Goal: Task Accomplishment & Management: Manage account settings

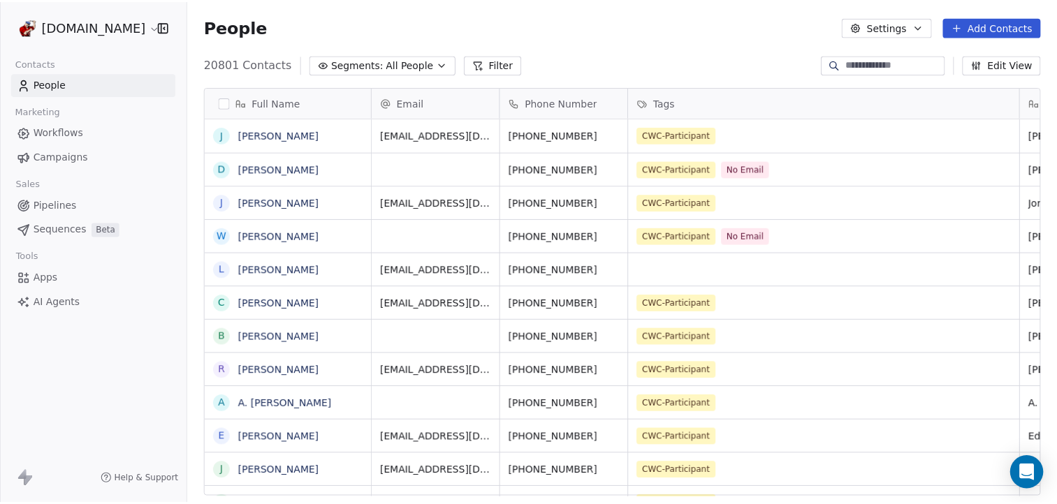
scroll to position [436, 867]
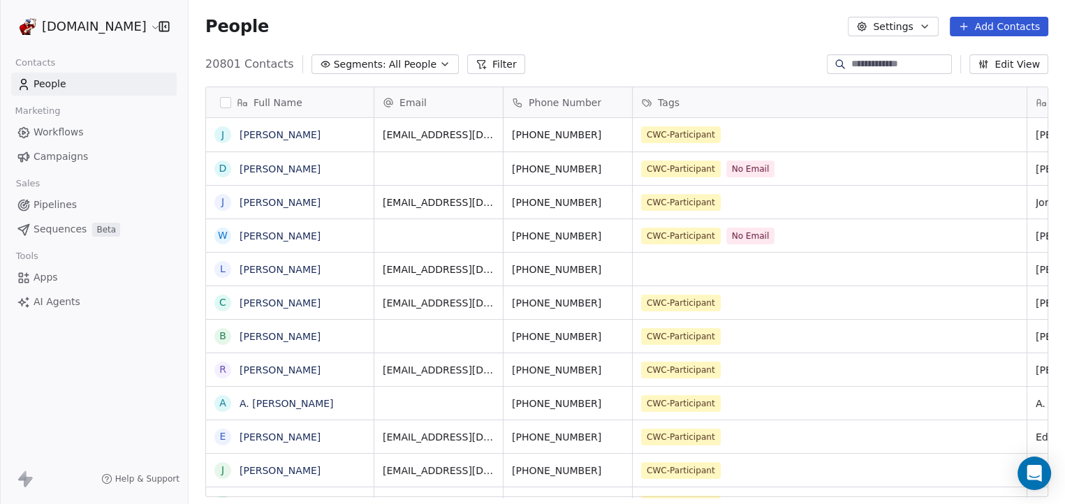
click at [978, 30] on button "Add Contacts" at bounding box center [999, 27] width 98 height 20
click at [976, 84] on span "Import from CSV" at bounding box center [998, 79] width 81 height 15
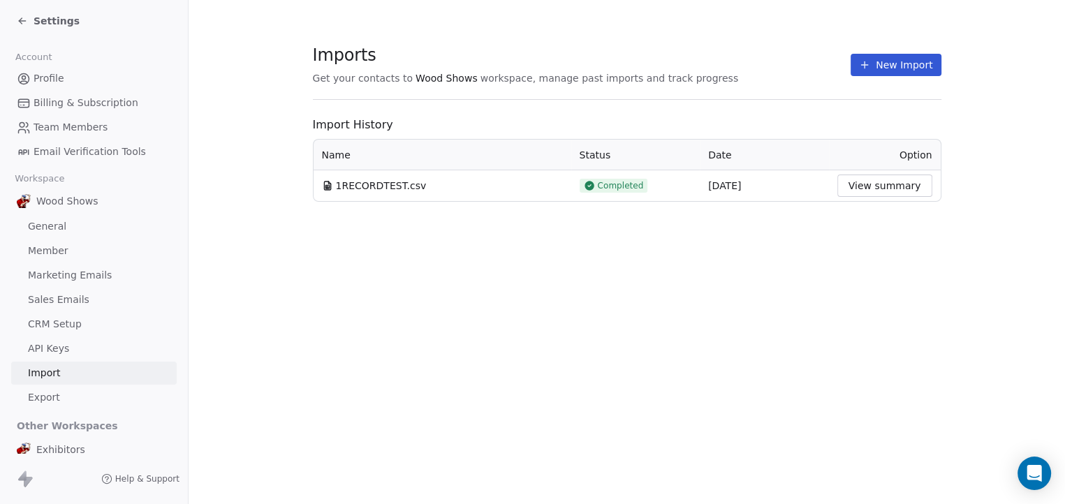
click at [887, 64] on button "New Import" at bounding box center [896, 65] width 90 height 22
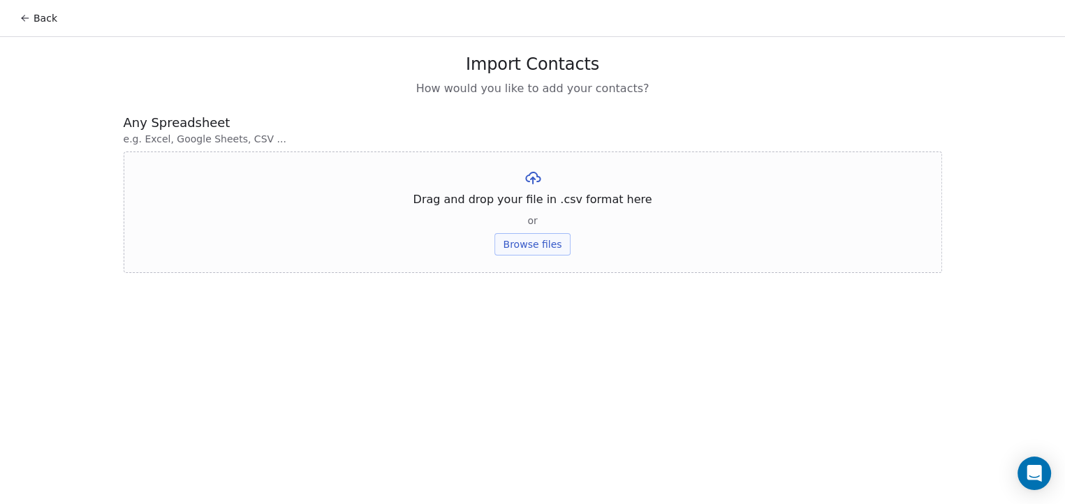
click at [522, 246] on button "Browse files" at bounding box center [531, 244] width 75 height 22
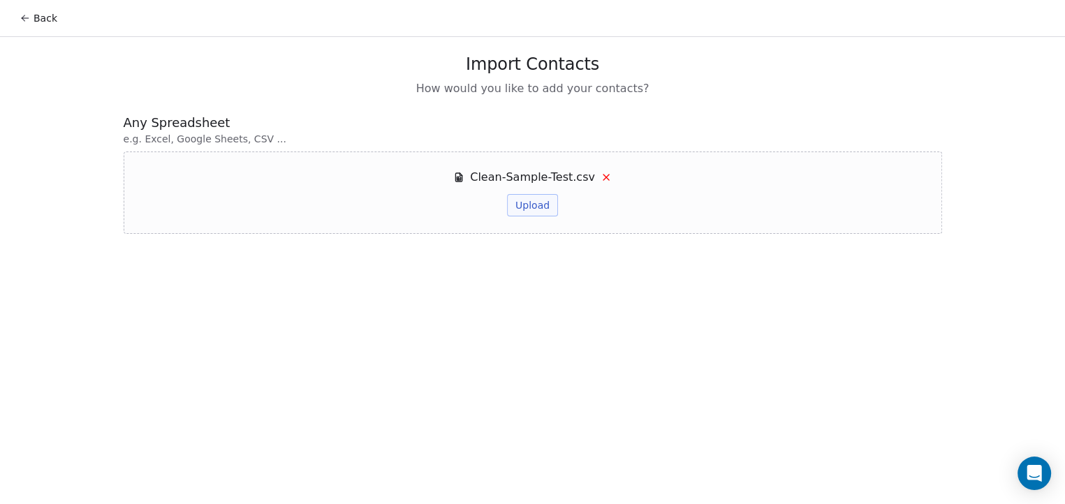
click at [547, 207] on button "Upload" at bounding box center [532, 205] width 51 height 22
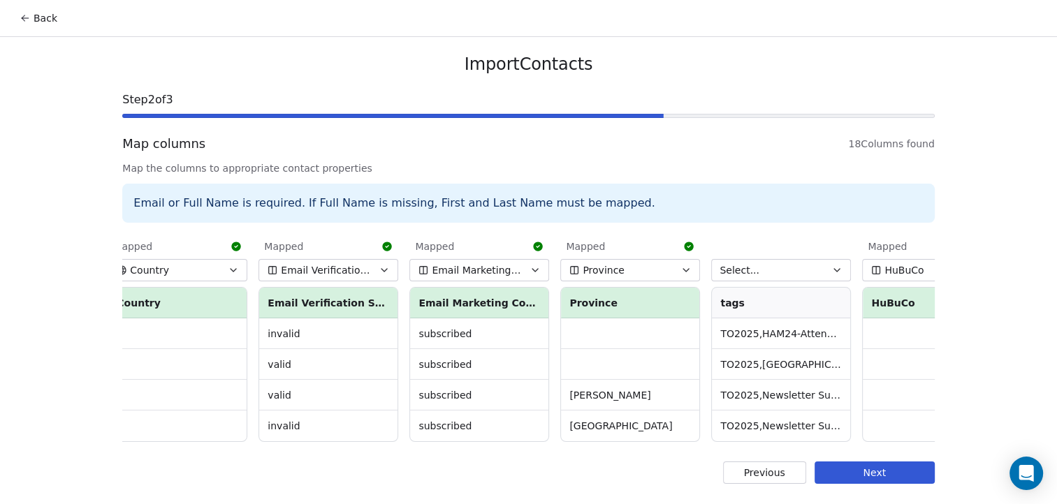
scroll to position [0, 1374]
click at [758, 271] on button "Select..." at bounding box center [779, 270] width 140 height 22
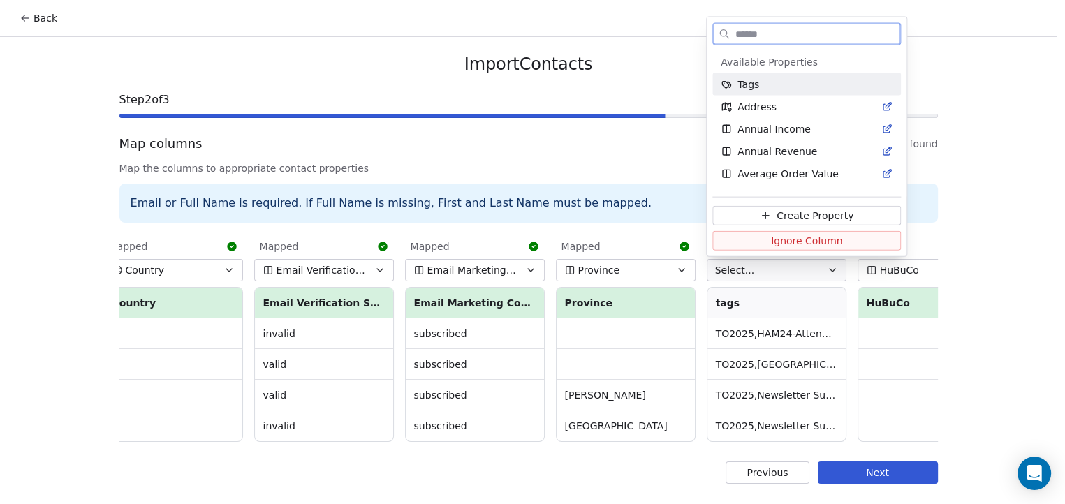
click at [753, 84] on span "Tags" at bounding box center [748, 85] width 22 height 14
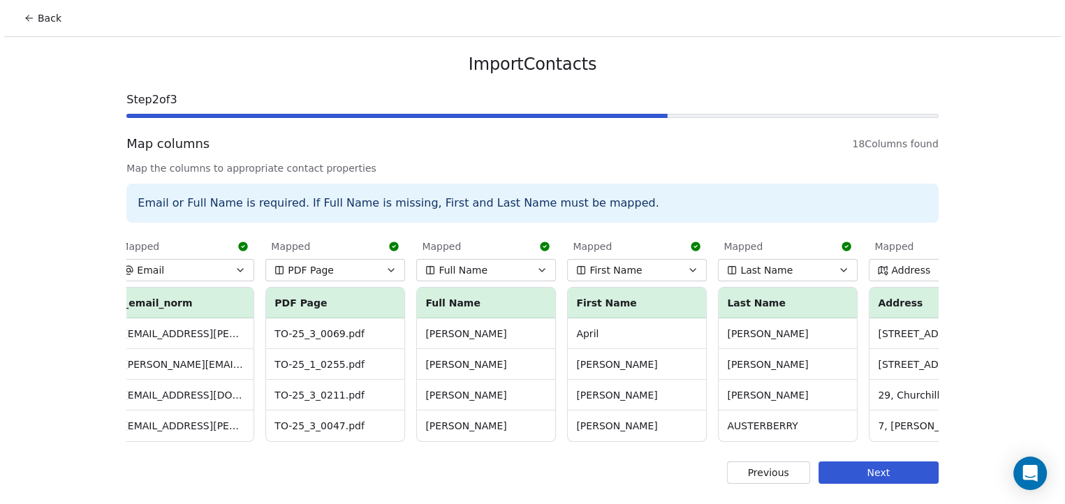
scroll to position [0, 0]
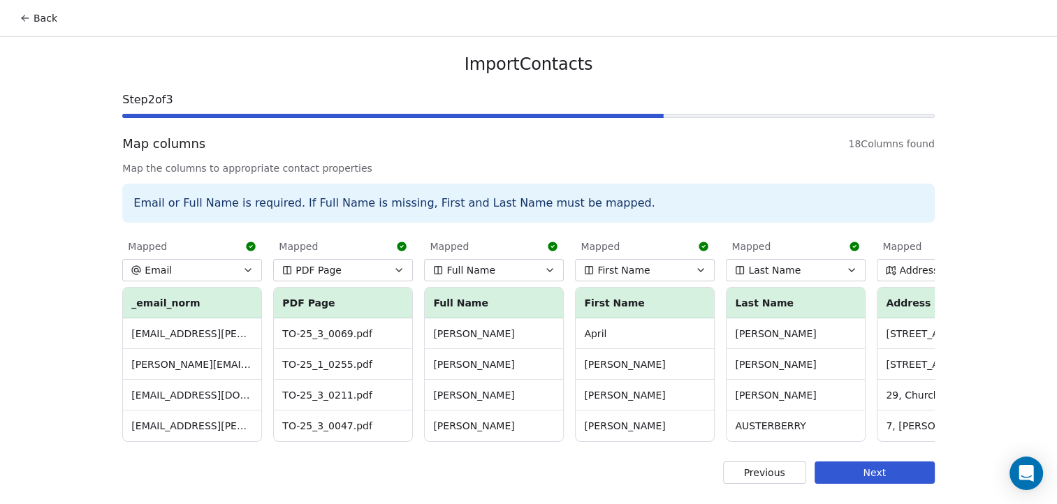
click at [890, 478] on button "Next" at bounding box center [874, 473] width 120 height 22
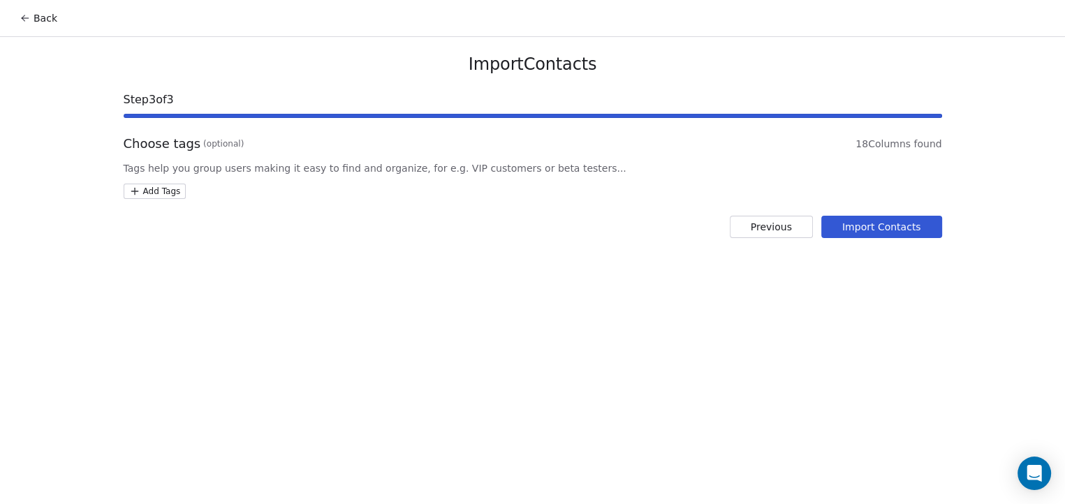
click at [908, 230] on button "Import Contacts" at bounding box center [881, 227] width 121 height 22
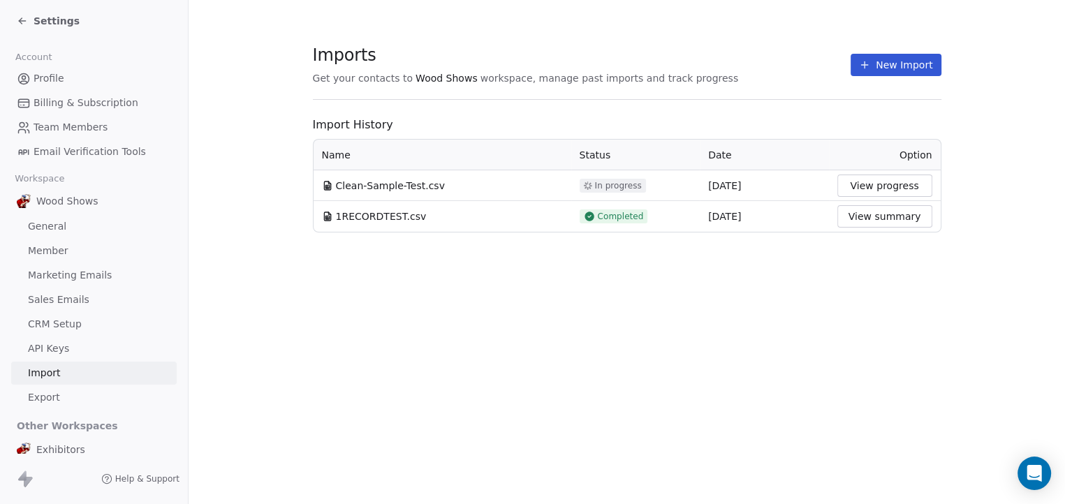
click at [874, 189] on button "View progress" at bounding box center [884, 186] width 95 height 22
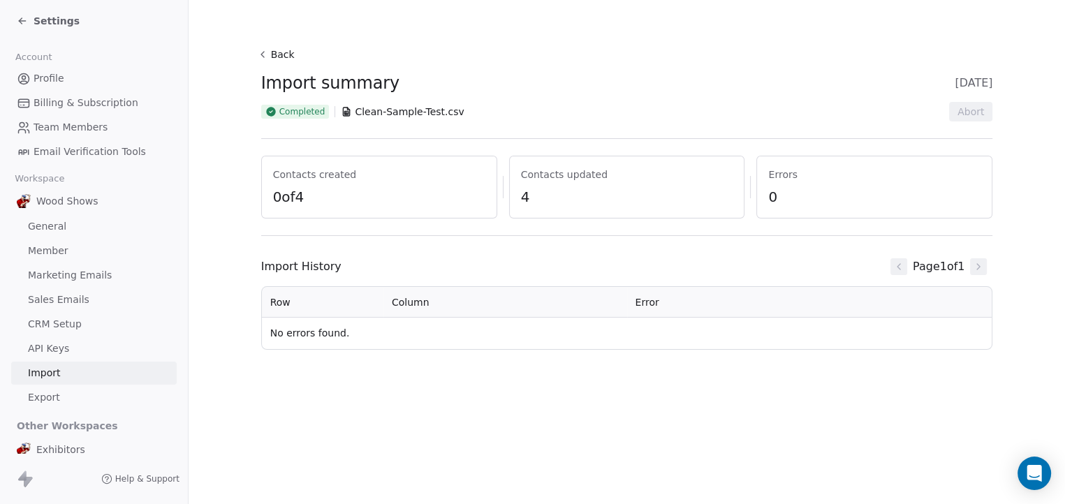
click at [522, 198] on span "4" at bounding box center [627, 197] width 212 height 20
click at [543, 179] on span "Contacts updated" at bounding box center [627, 175] width 212 height 14
click at [302, 195] on span "0 of 4" at bounding box center [379, 197] width 212 height 20
click at [270, 58] on button "Back" at bounding box center [278, 54] width 45 height 25
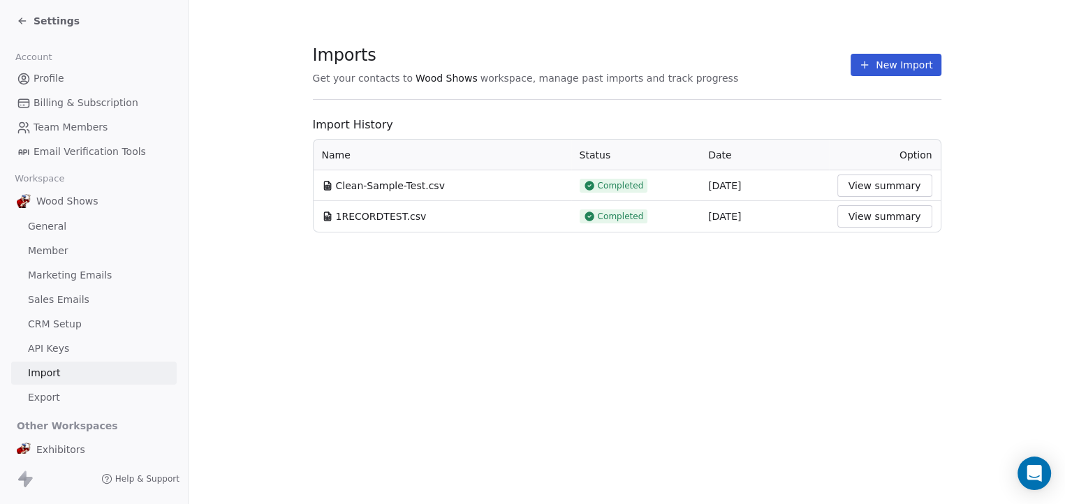
click at [880, 189] on button "View summary" at bounding box center [884, 186] width 95 height 22
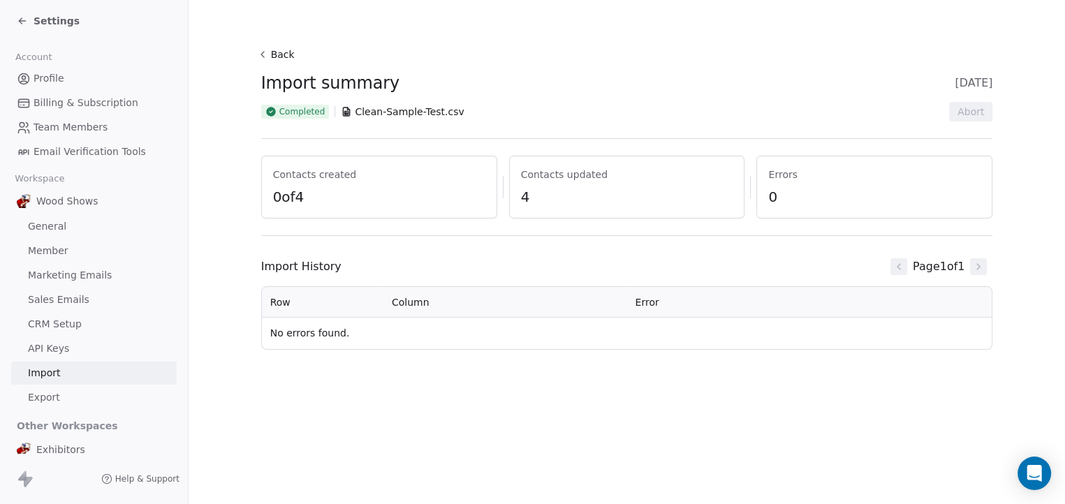
click at [524, 198] on span "4" at bounding box center [627, 197] width 212 height 20
click at [57, 226] on span "General" at bounding box center [47, 226] width 38 height 15
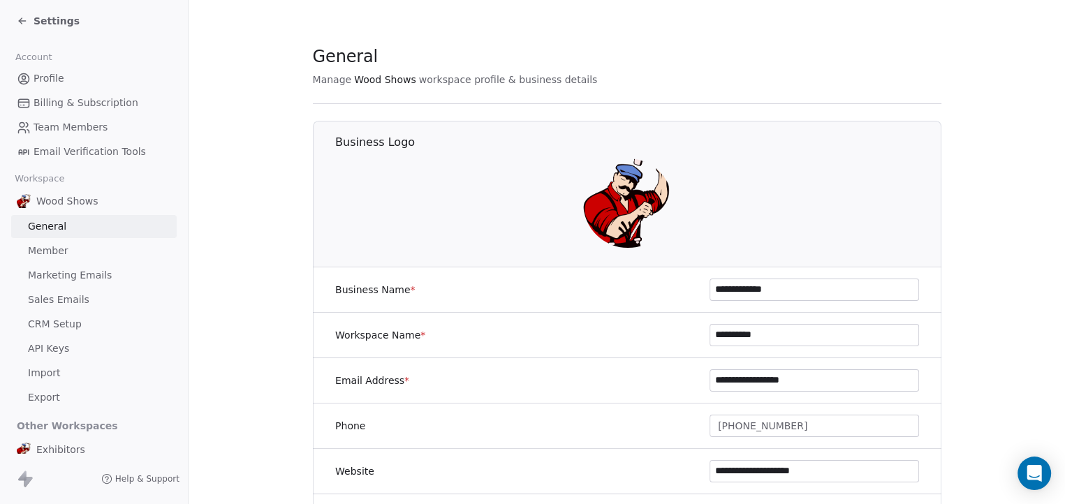
click at [20, 15] on icon at bounding box center [22, 20] width 11 height 11
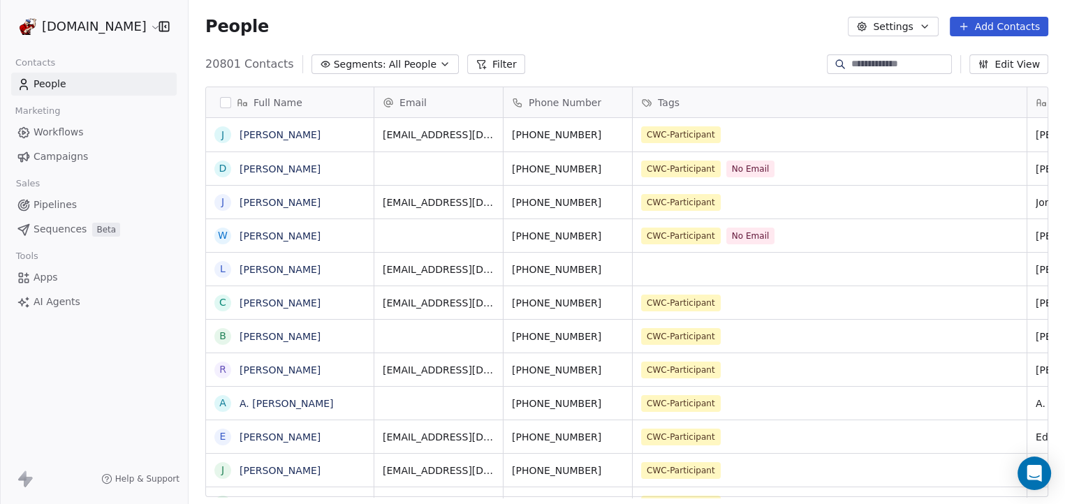
scroll to position [436, 867]
click at [851, 62] on input at bounding box center [900, 64] width 98 height 14
click at [484, 64] on button "Filter" at bounding box center [496, 64] width 58 height 20
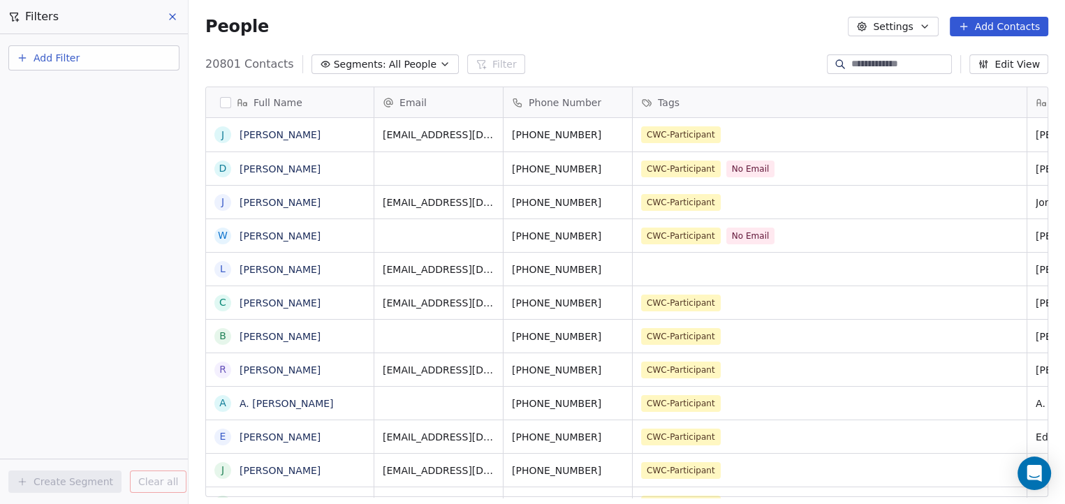
click at [66, 61] on span "Add Filter" at bounding box center [57, 58] width 46 height 15
click at [98, 91] on span "Contact properties" at bounding box center [68, 91] width 91 height 15
type input "***"
click at [64, 142] on div "Tags" at bounding box center [94, 141] width 142 height 14
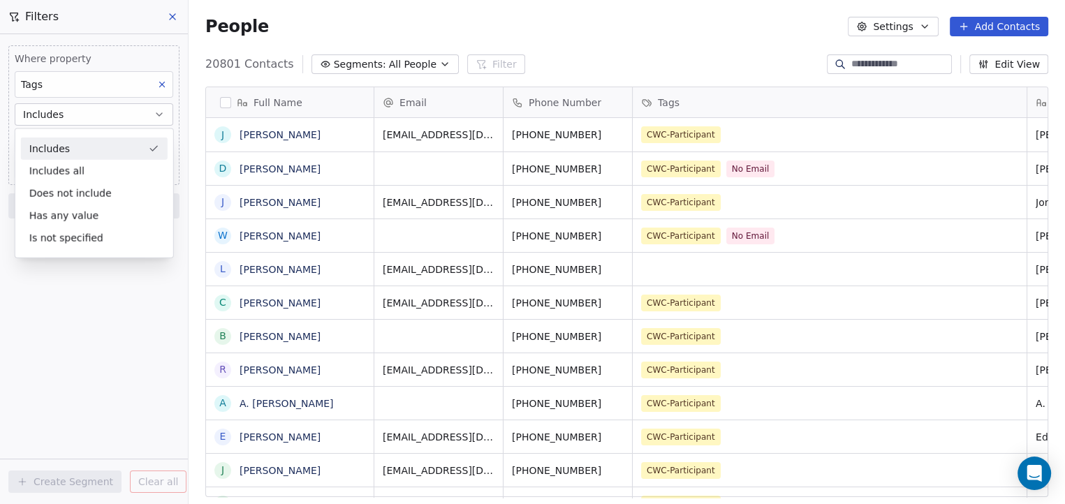
click at [73, 147] on div "Includes" at bounding box center [94, 149] width 147 height 22
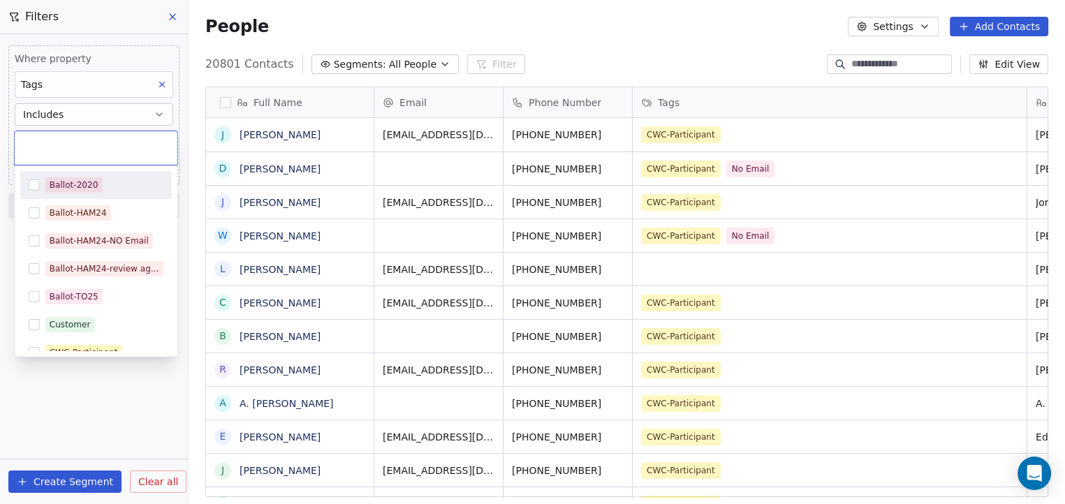
click at [67, 144] on body "[DOMAIN_NAME] Contacts People Marketing Workflows Campaigns Sales Pipelines Seq…" at bounding box center [532, 252] width 1065 height 504
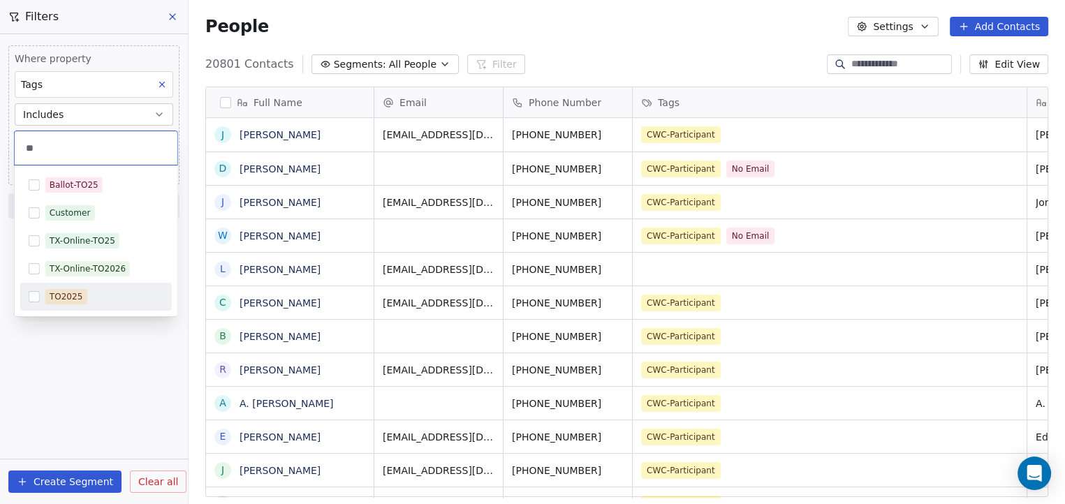
type input "**"
click at [36, 296] on button "Suggestions" at bounding box center [34, 296] width 11 height 11
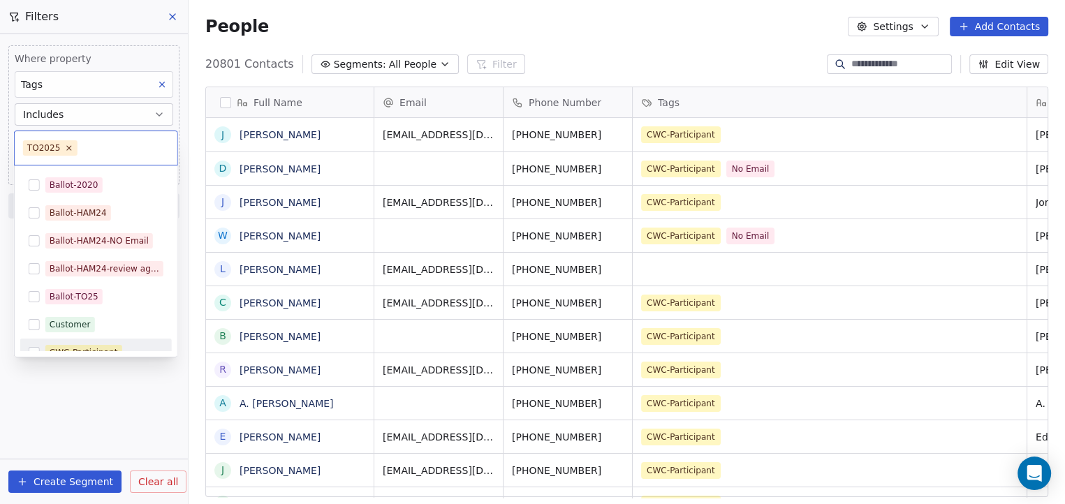
click at [76, 485] on html "[DOMAIN_NAME] Contacts People Marketing Workflows Campaigns Sales Pipelines Seq…" at bounding box center [532, 252] width 1065 height 504
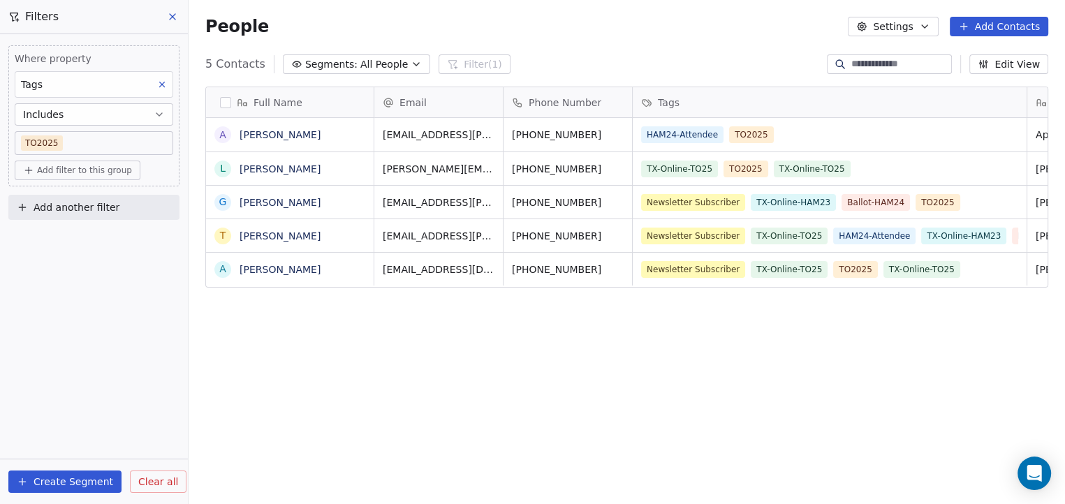
scroll to position [0, 0]
click at [80, 480] on button "Create Segment" at bounding box center [64, 482] width 113 height 22
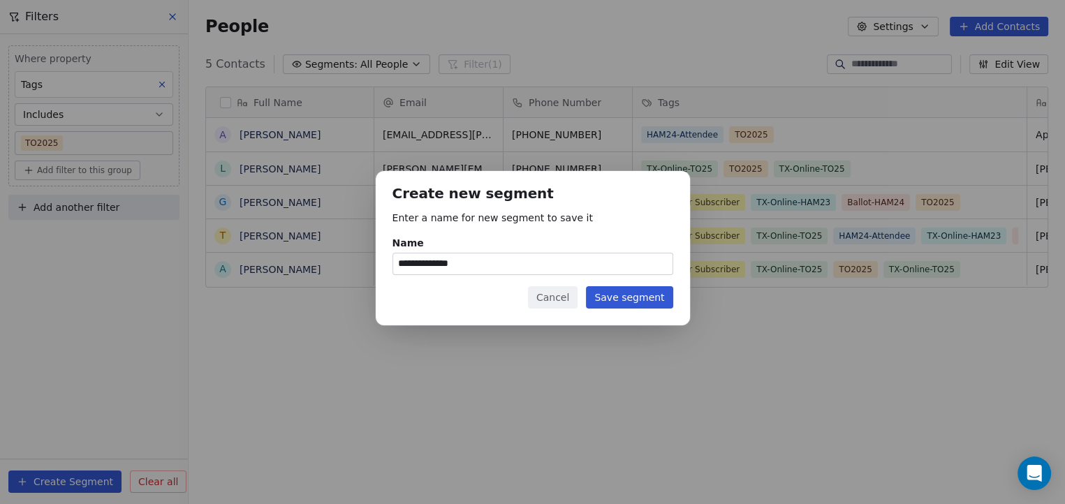
type input "**********"
click at [623, 295] on button "Save segment" at bounding box center [629, 297] width 87 height 22
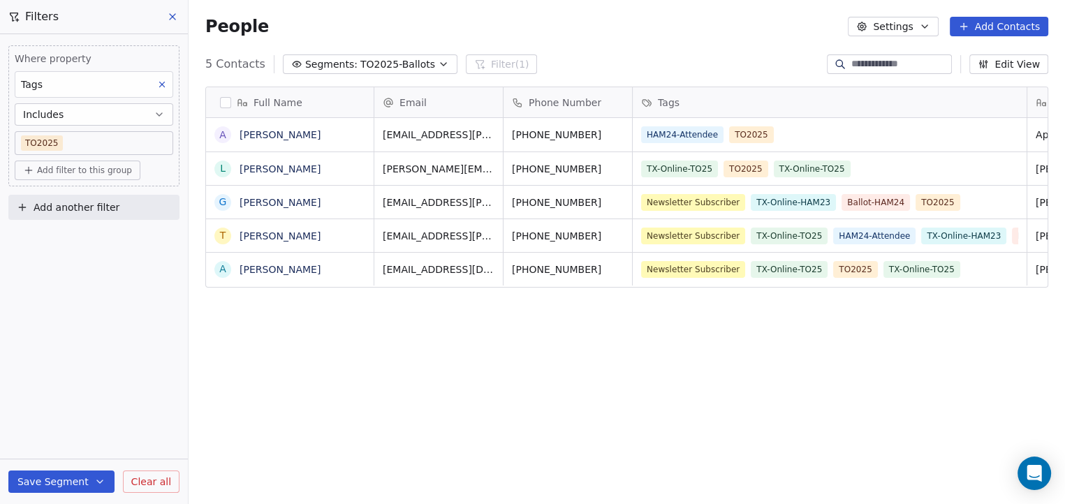
click at [1020, 65] on button "Edit View" at bounding box center [1008, 64] width 79 height 20
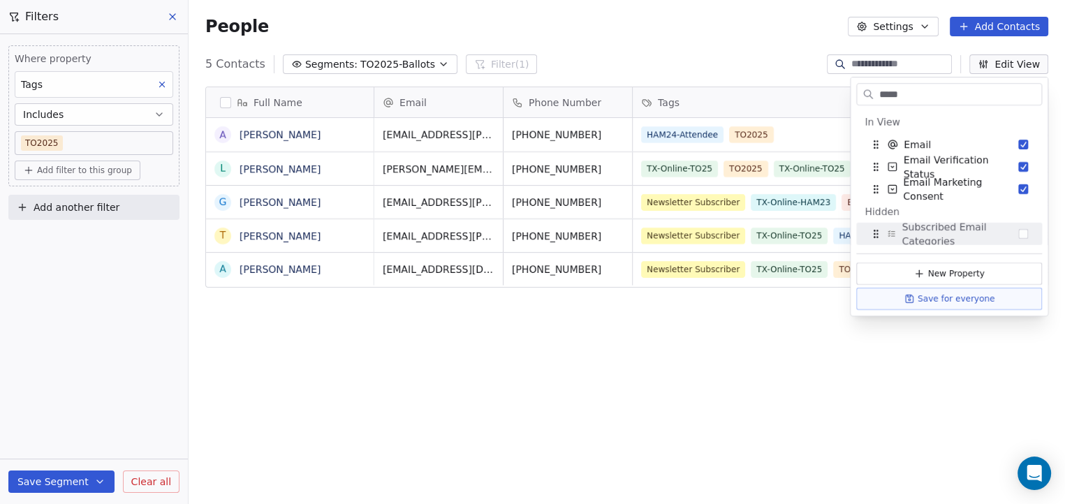
type input "*****"
click at [758, 324] on div "Full Name A [PERSON_NAME] L [PERSON_NAME] G [PERSON_NAME] T [PERSON_NAME] A [PE…" at bounding box center [627, 296] width 876 height 443
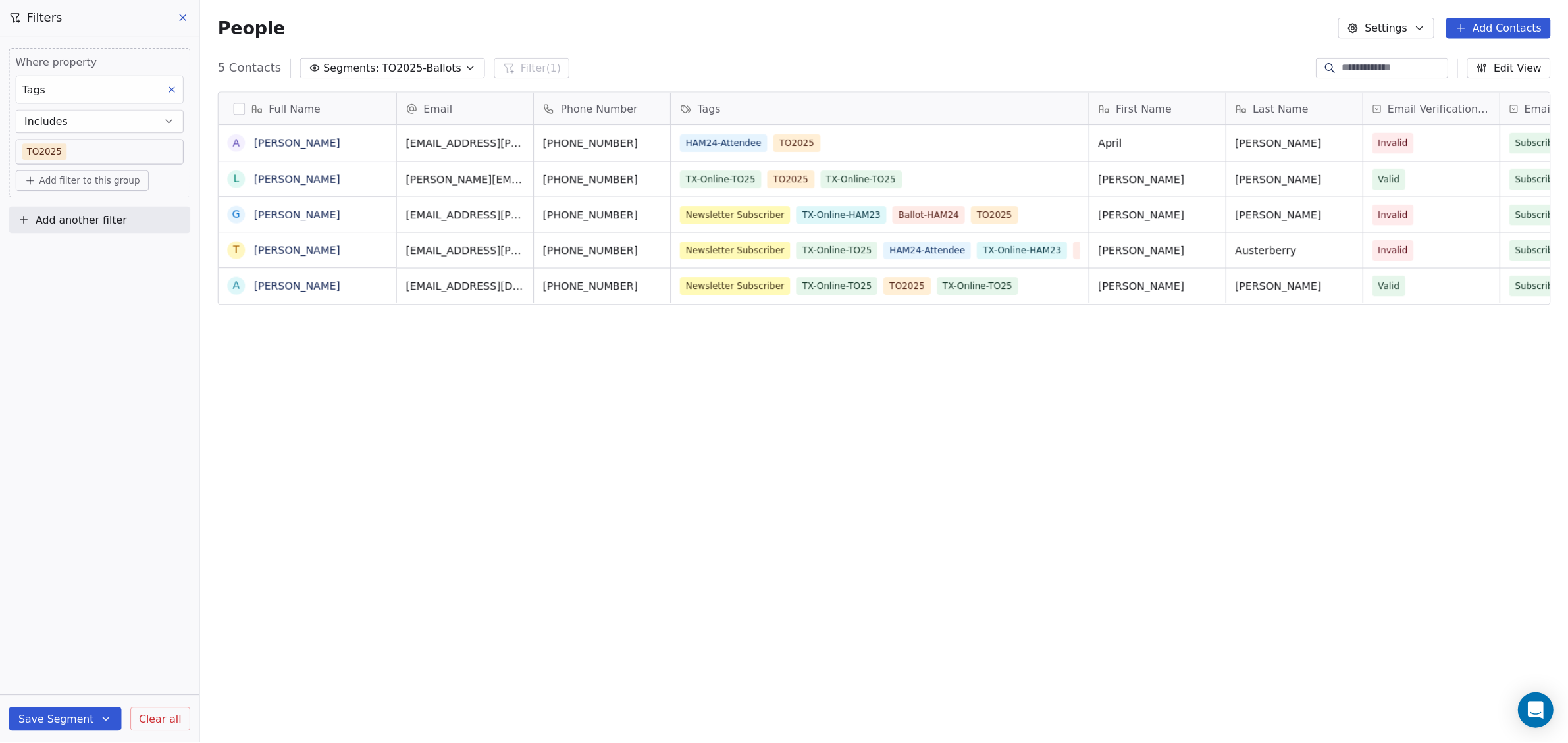
scroll to position [642, 1378]
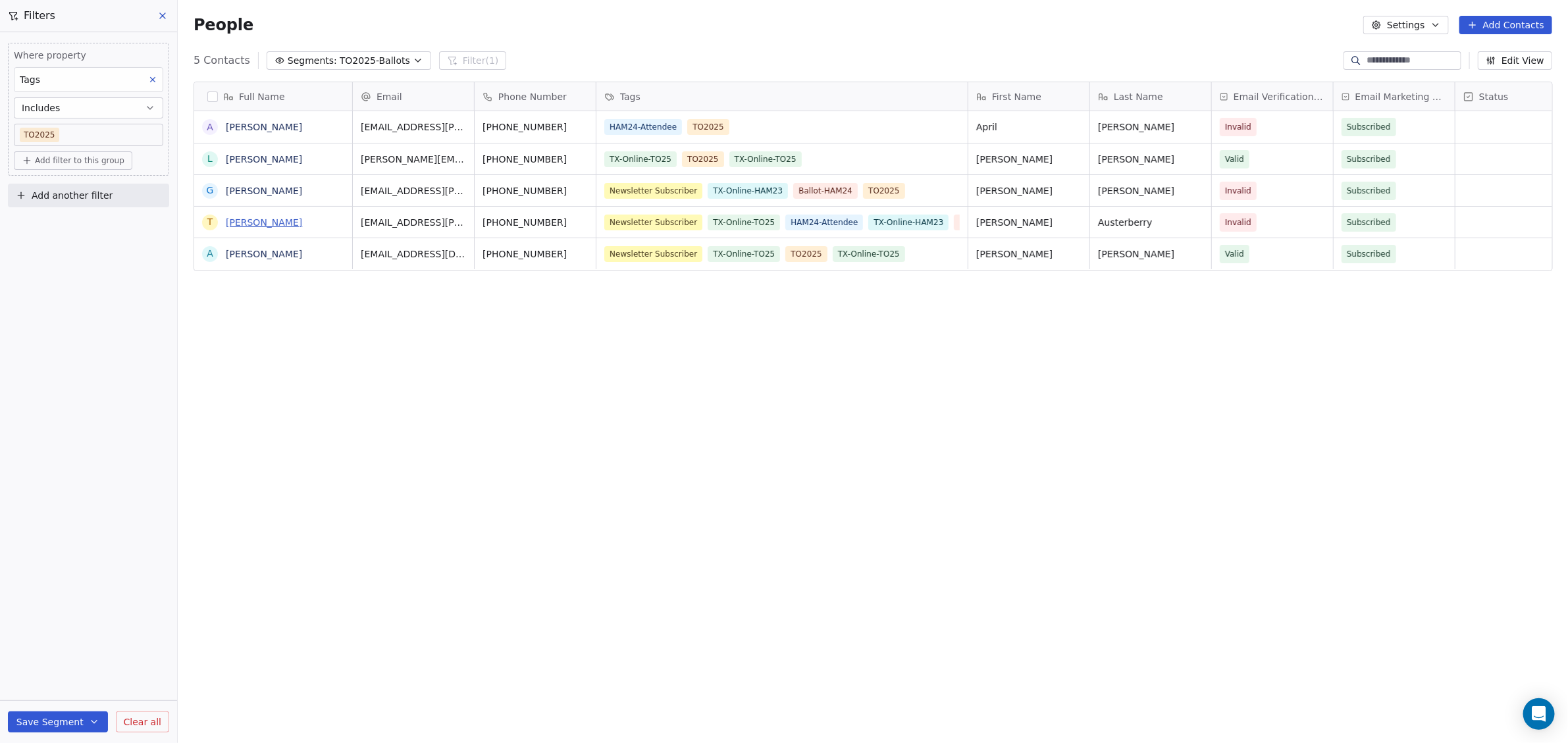
click at [264, 226] on link "[PERSON_NAME]" at bounding box center [264, 222] width 76 height 10
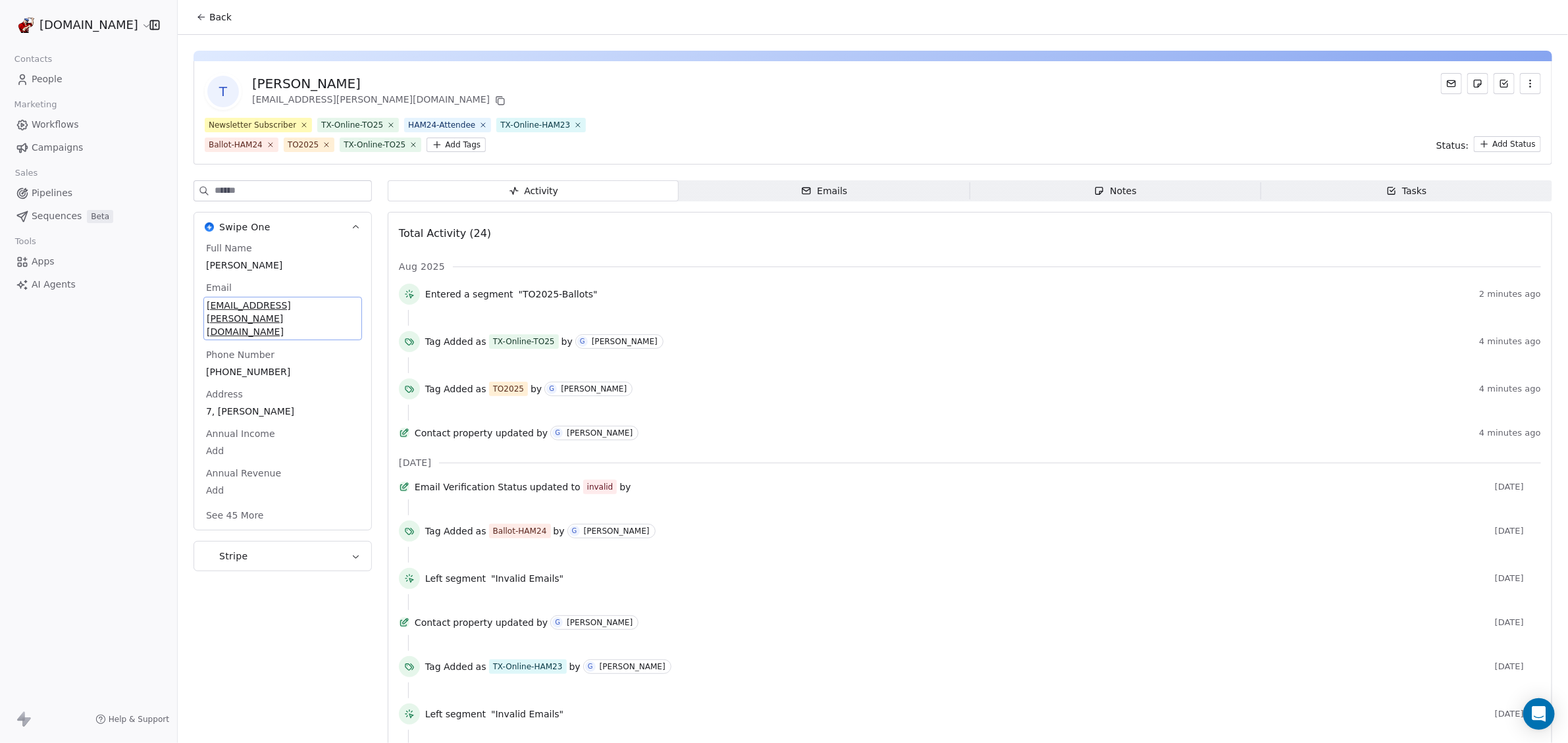
drag, startPoint x: 318, startPoint y: 309, endPoint x: 225, endPoint y: 313, distance: 93.1
click at [225, 313] on div "Full Name [PERSON_NAME] Email [EMAIL_ADDRESS][PERSON_NAME][DOMAIN_NAME] Phone N…" at bounding box center [283, 383] width 158 height 283
drag, startPoint x: 320, startPoint y: 303, endPoint x: 191, endPoint y: 304, distance: 129.0
click at [191, 304] on div "T [PERSON_NAME] [EMAIL_ADDRESS][PERSON_NAME][DOMAIN_NAME] Newsletter Subscriber…" at bounding box center [873, 699] width 1391 height 1328
drag, startPoint x: 273, startPoint y: 304, endPoint x: 324, endPoint y: 242, distance: 80.3
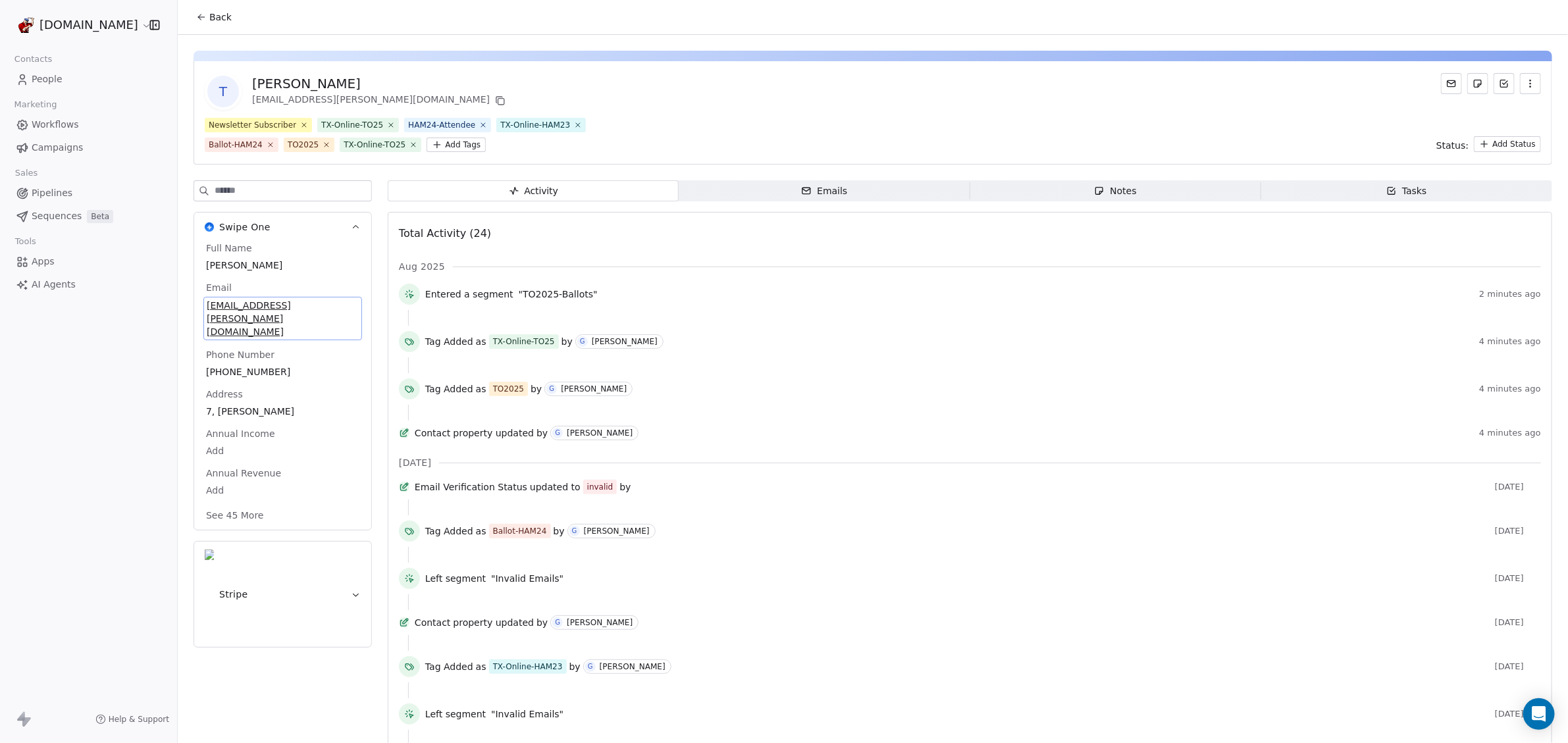
click at [324, 242] on div "Full Name [PERSON_NAME]" at bounding box center [283, 257] width 158 height 32
click at [318, 303] on span "[EMAIL_ADDRESS][PERSON_NAME][DOMAIN_NAME]" at bounding box center [282, 319] width 152 height 40
drag, startPoint x: 324, startPoint y: 313, endPoint x: 106, endPoint y: 297, distance: 218.6
click at [106, 297] on html "[DOMAIN_NAME] Contacts People Marketing Workflows Campaigns Sales Pipelines Seq…" at bounding box center [784, 372] width 1568 height 743
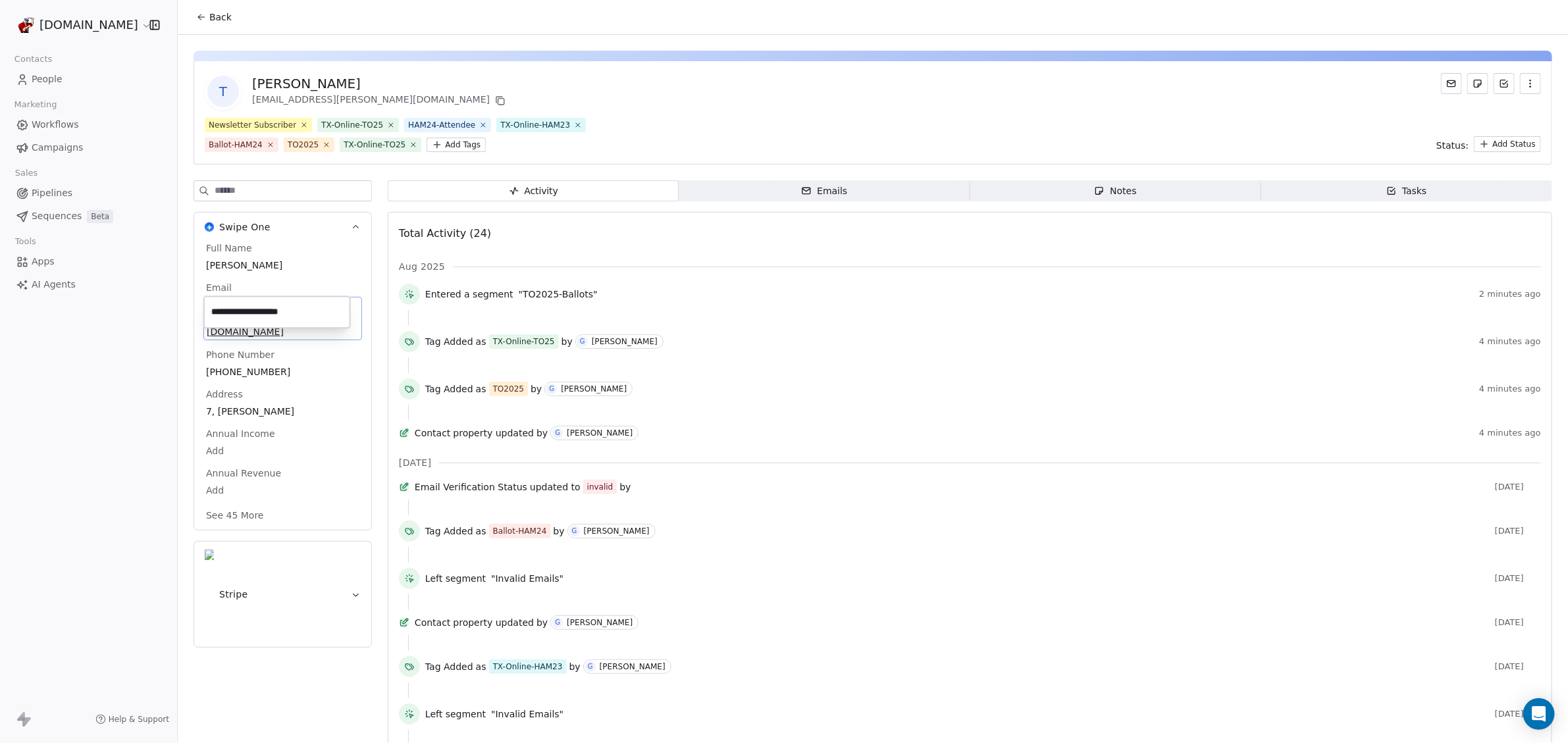
drag, startPoint x: 315, startPoint y: 313, endPoint x: 207, endPoint y: 311, distance: 108.0
click at [207, 311] on input "**********" at bounding box center [276, 312] width 140 height 26
type input "*"
click at [96, 368] on html "[DOMAIN_NAME] Contacts People Marketing Workflows Campaigns Sales Pipelines Seq…" at bounding box center [784, 372] width 1568 height 743
click at [58, 79] on span "People" at bounding box center [47, 79] width 31 height 14
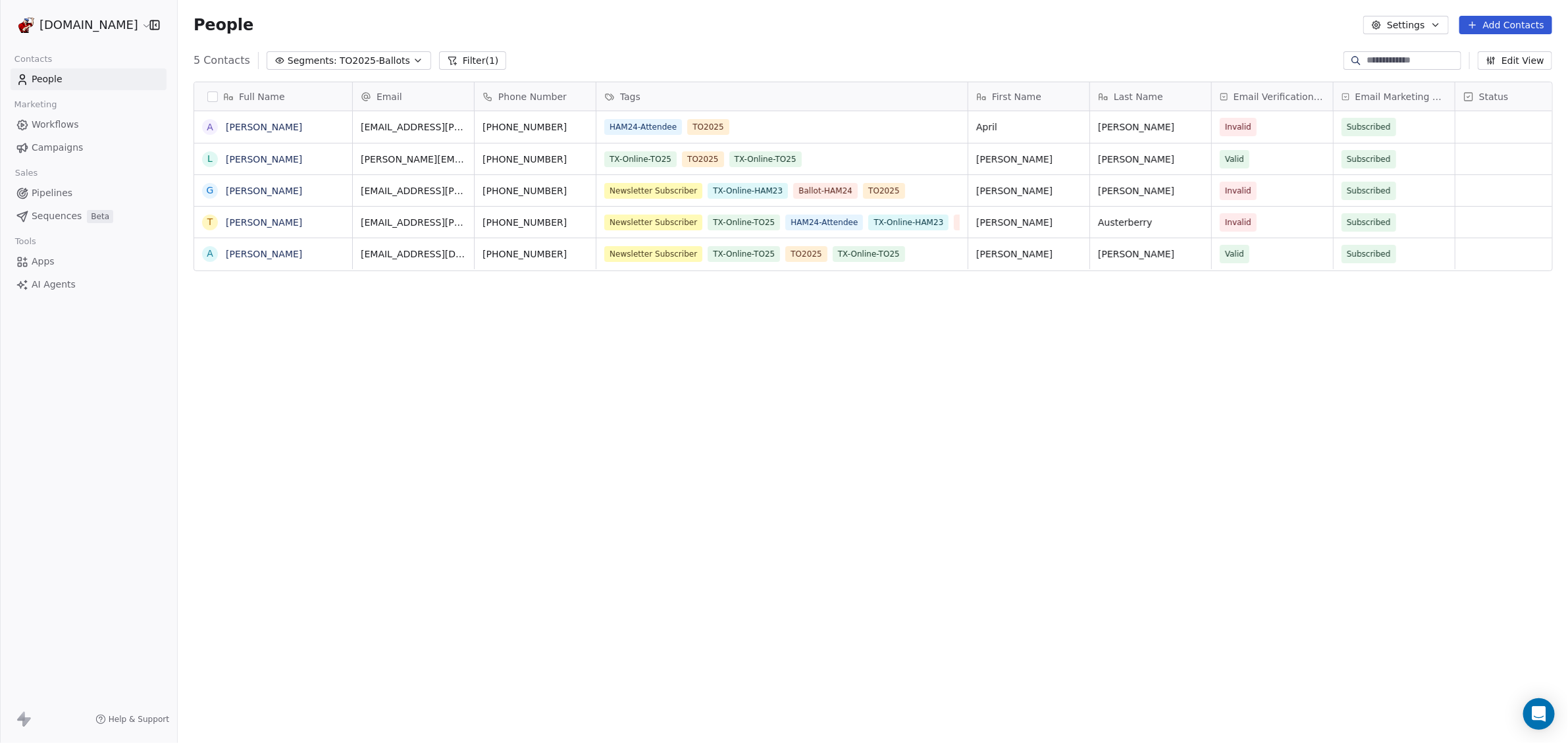
scroll to position [642, 1378]
click at [836, 161] on div "TX-Online-TO25 TO2025 TX-Online-TO25" at bounding box center [770, 159] width 331 height 16
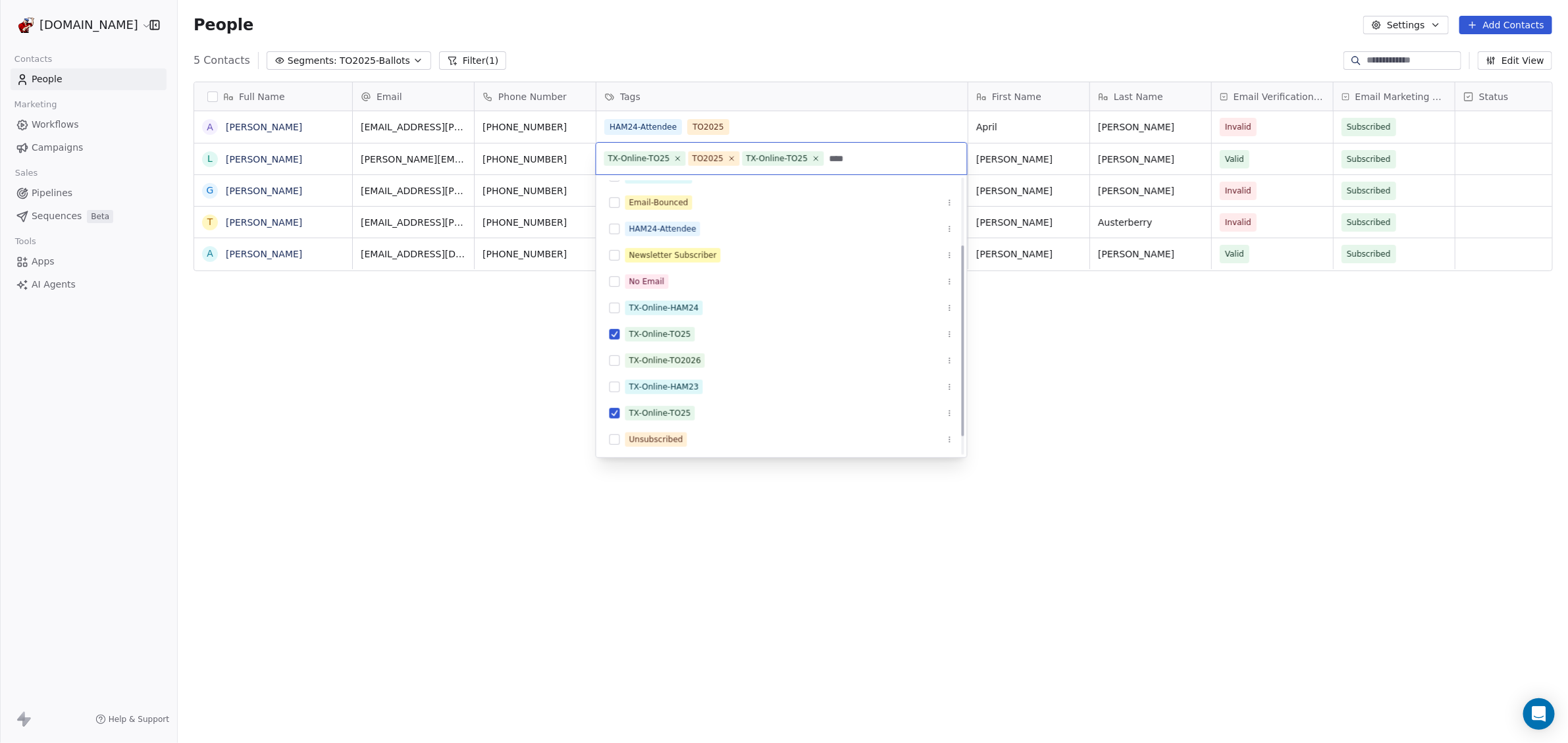
scroll to position [0, 0]
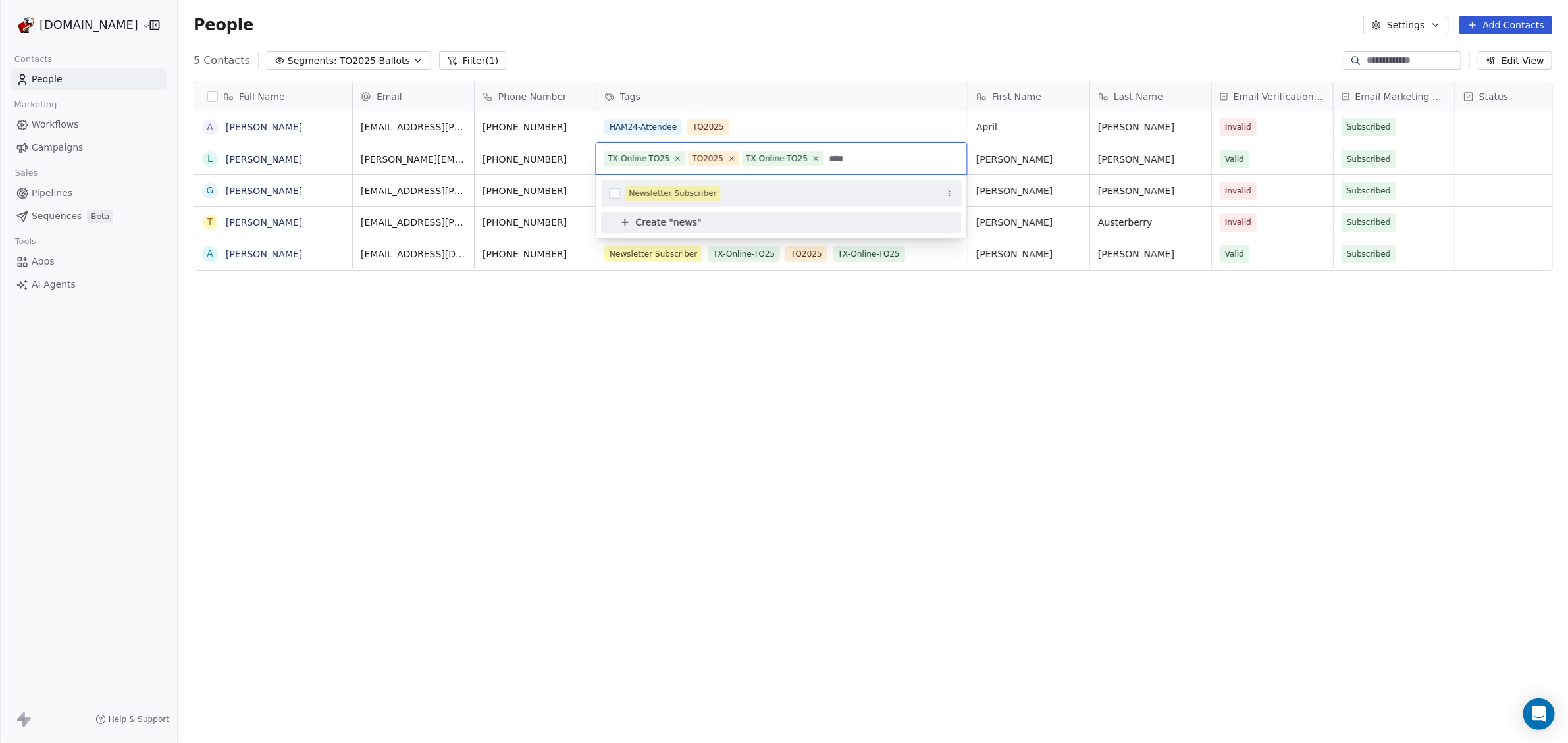
type input "****"
click at [615, 190] on button "Suggestions" at bounding box center [615, 193] width 10 height 10
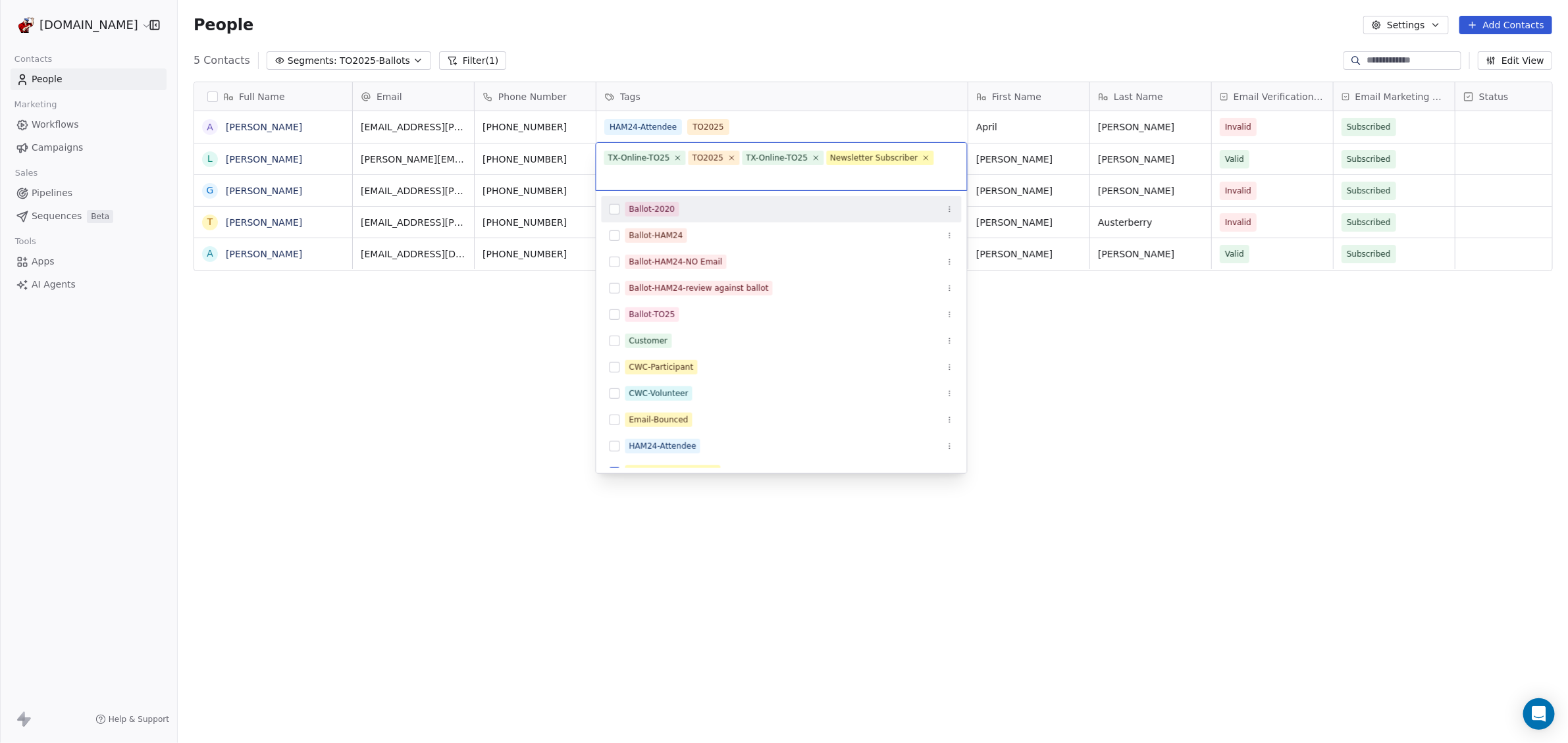
click at [770, 125] on html "[DOMAIN_NAME] Contacts People Marketing Workflows Campaigns Sales Pipelines Seq…" at bounding box center [784, 372] width 1568 height 743
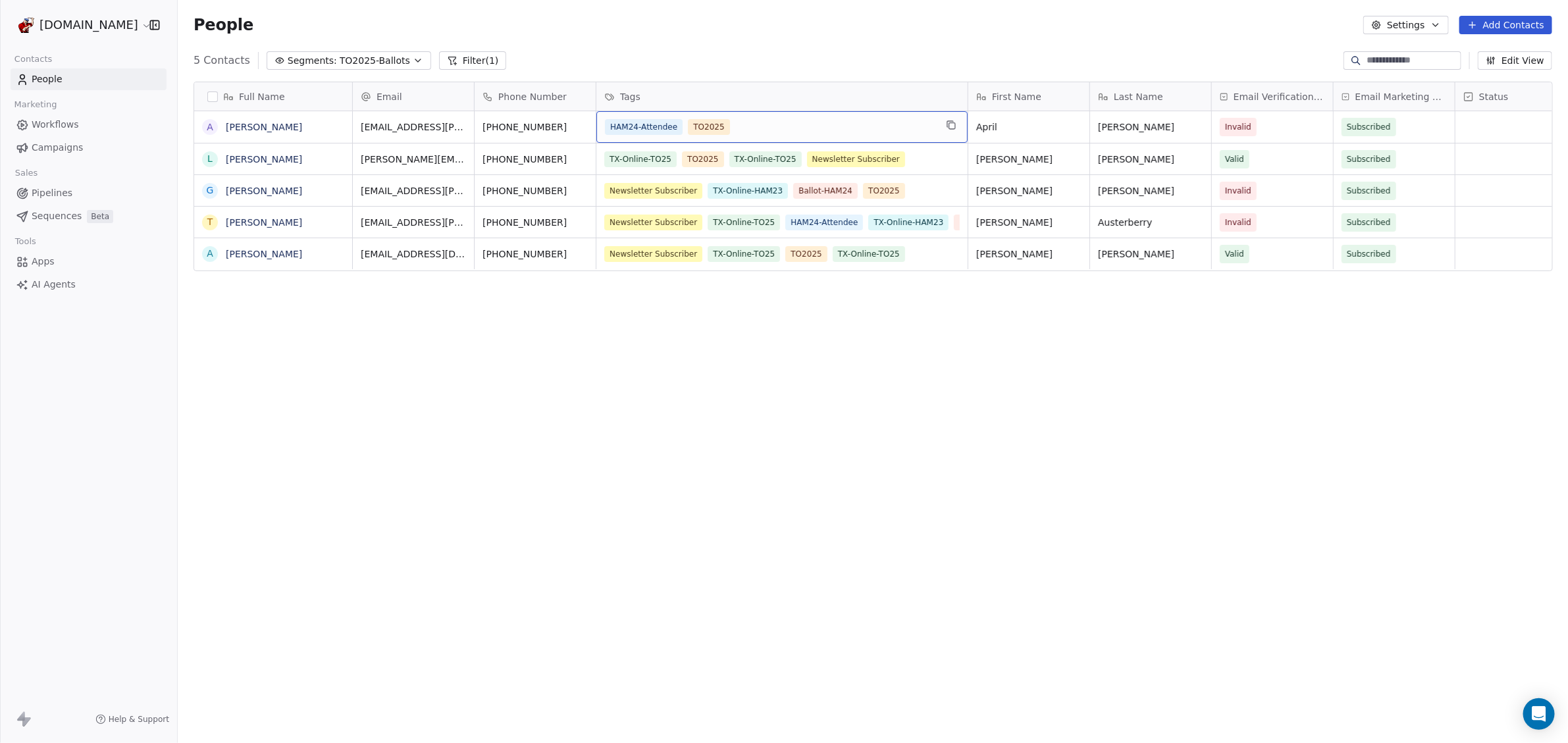
click at [770, 125] on div "HAM24-Attendee TO2025" at bounding box center [770, 126] width 331 height 16
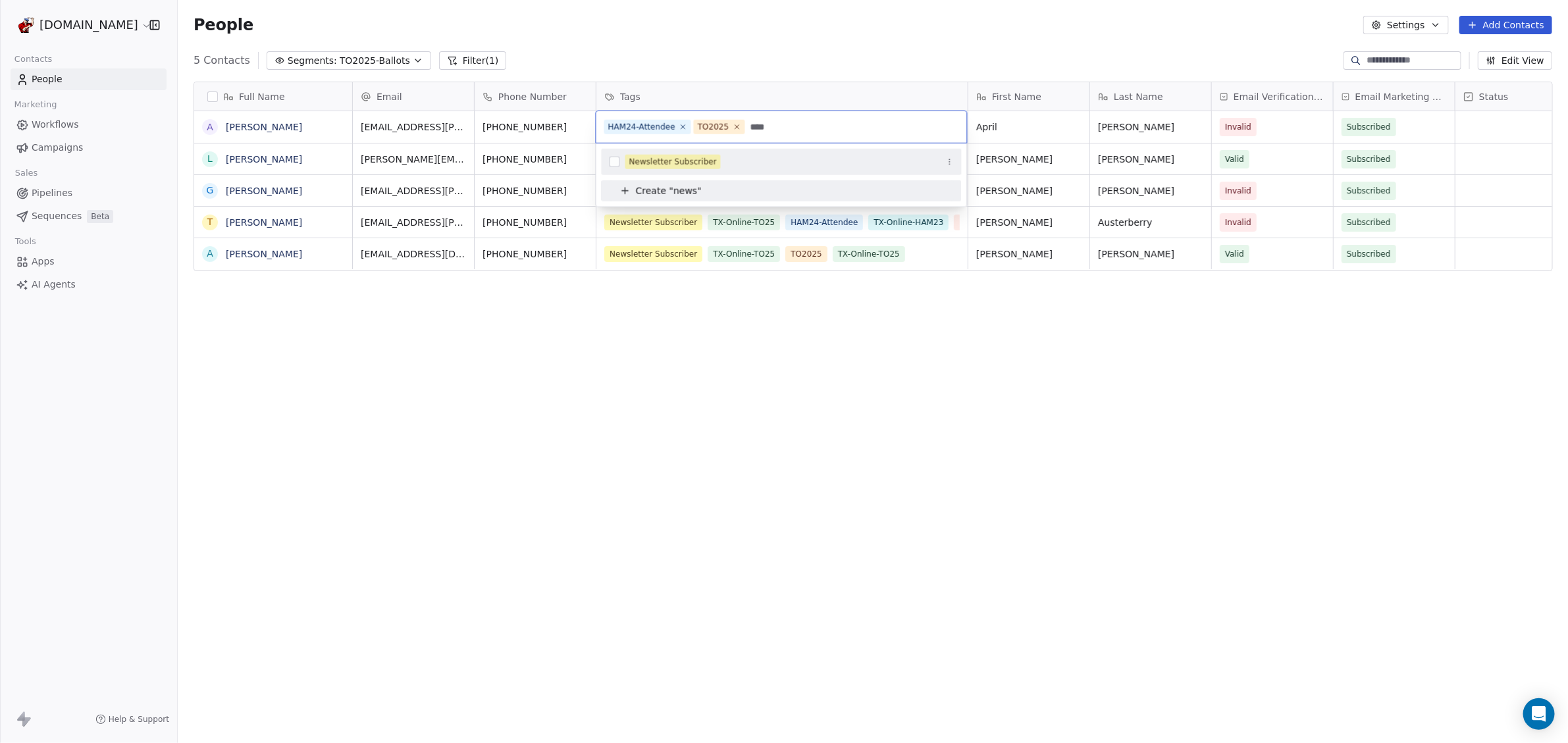
type input "****"
click at [672, 156] on div "Newsletter Subscriber" at bounding box center [673, 161] width 88 height 12
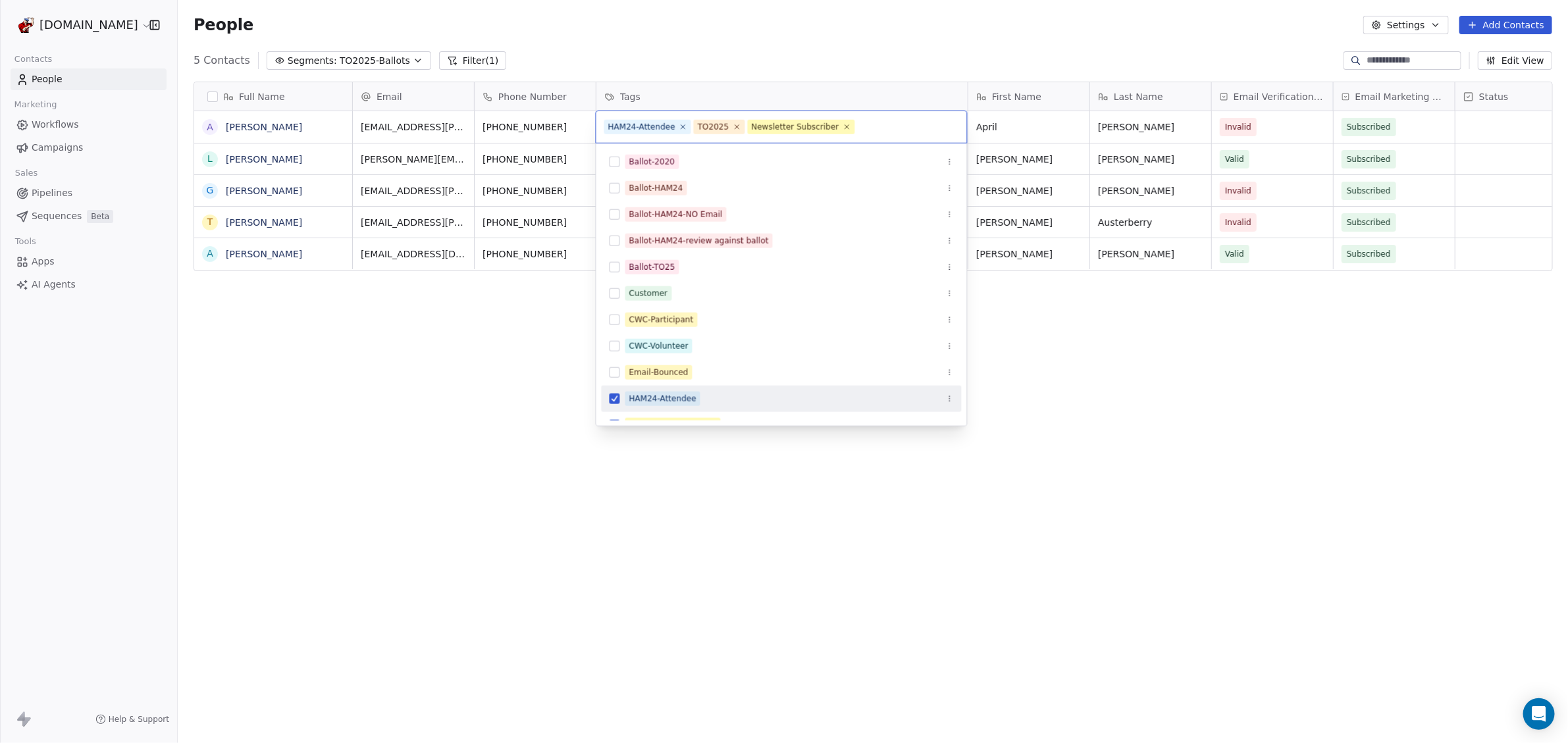
click at [860, 448] on html "[DOMAIN_NAME] Contacts People Marketing Workflows Campaigns Sales Pipelines Seq…" at bounding box center [784, 372] width 1568 height 743
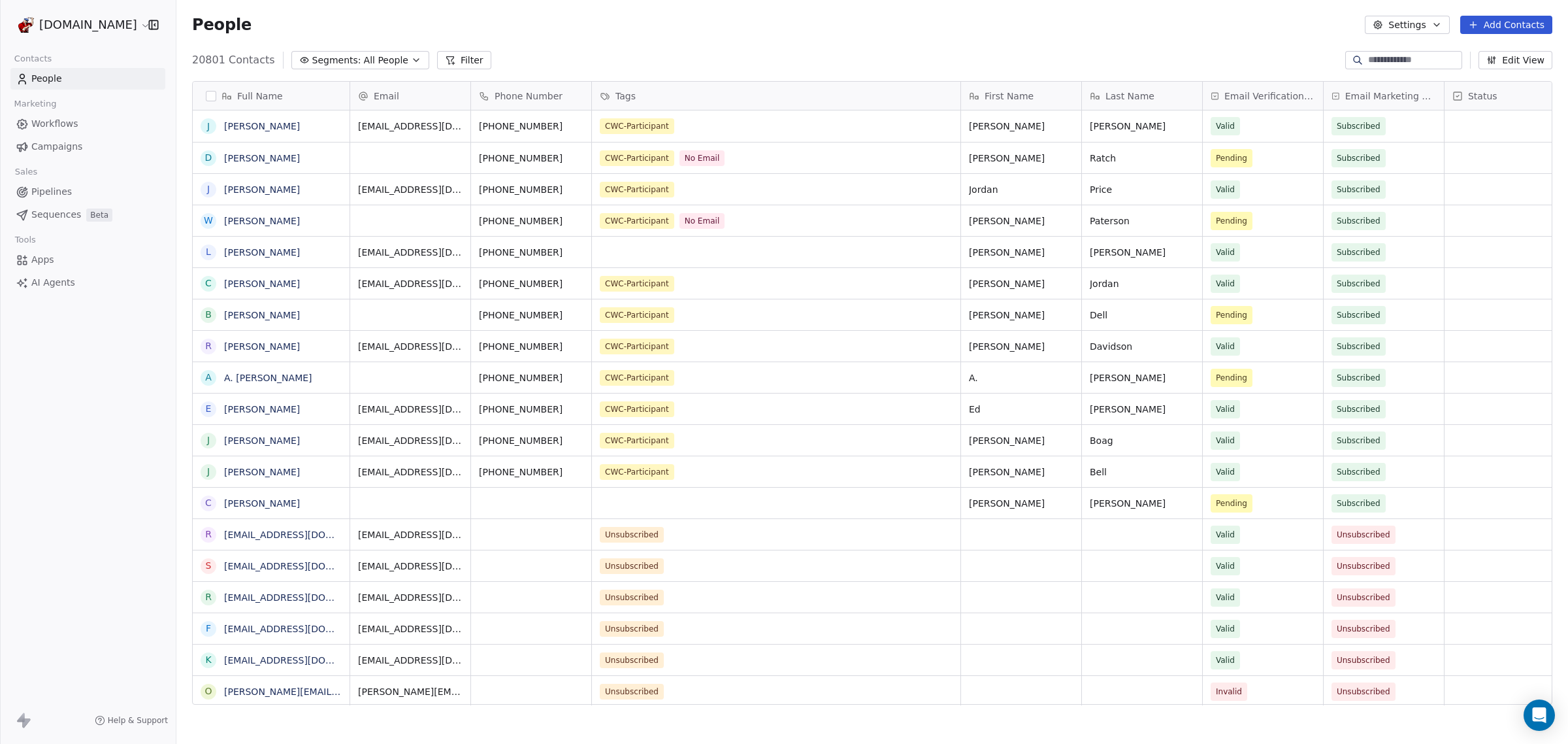
scroll to position [642, 1379]
click at [1368, 60] on input at bounding box center [1414, 60] width 92 height 13
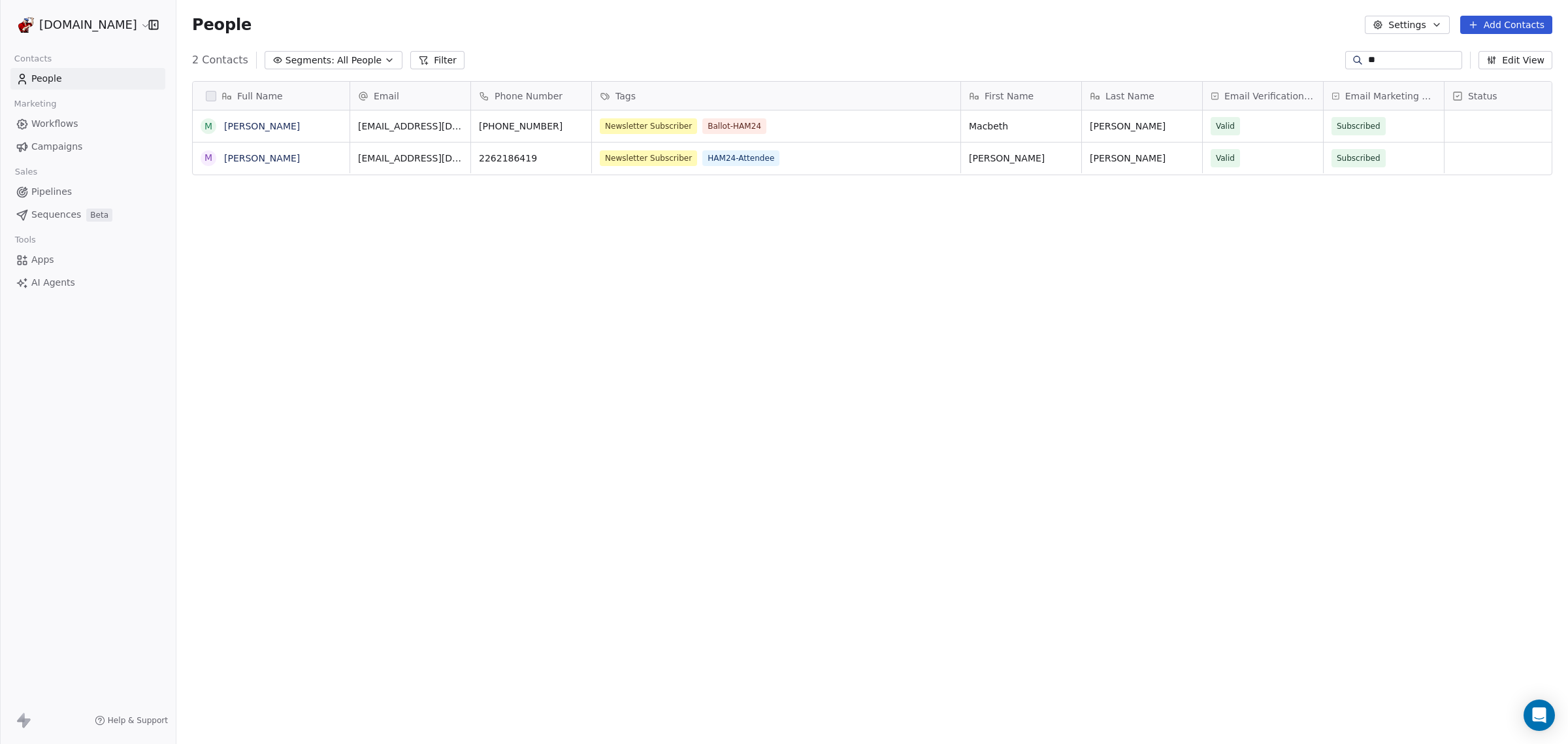
type input "*"
type input "*****"
click at [269, 128] on link "Macbeth Lance" at bounding box center [262, 125] width 76 height 10
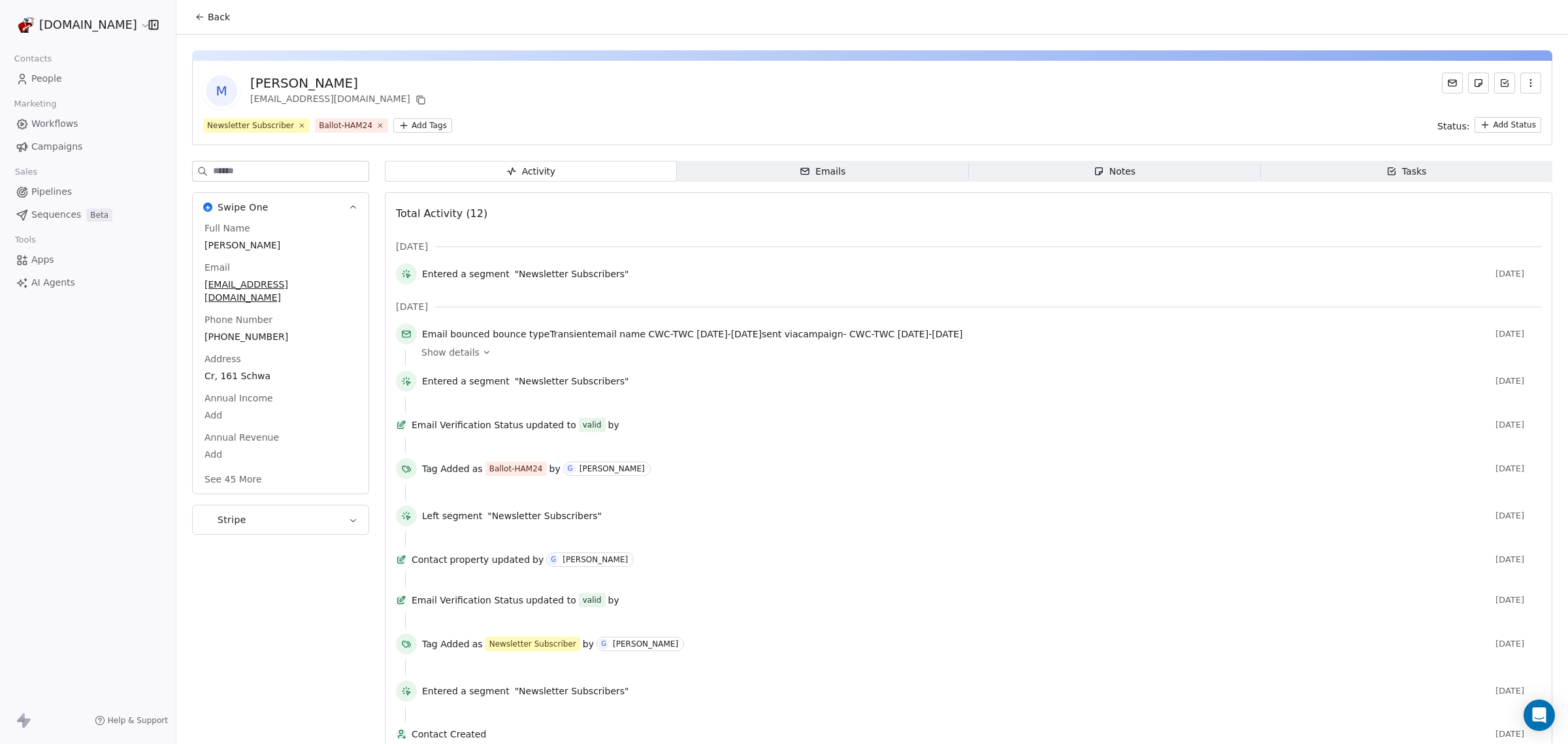
click at [196, 23] on button "Back" at bounding box center [212, 17] width 51 height 23
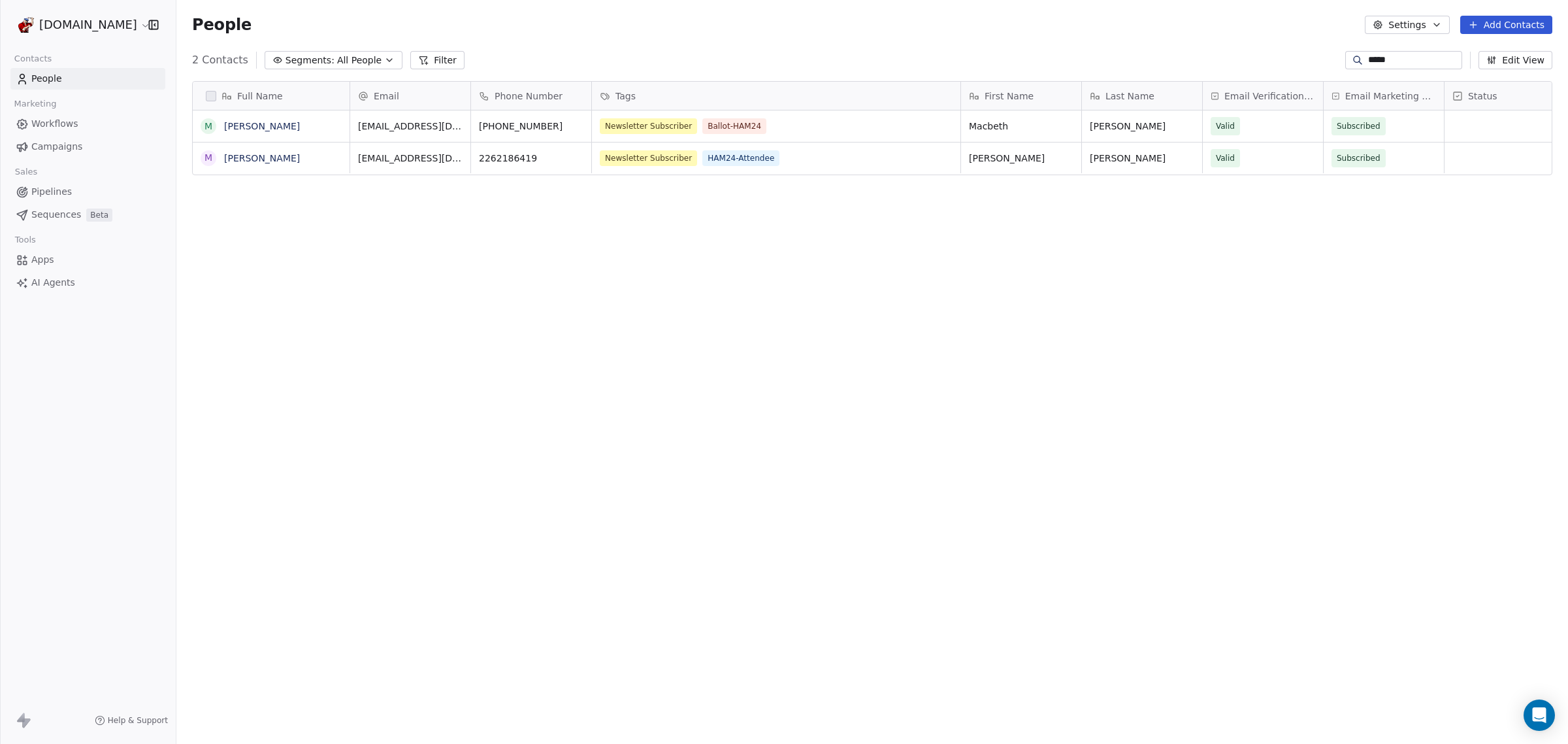
scroll to position [642, 1379]
click at [241, 157] on link "Marybeth Lance" at bounding box center [262, 157] width 76 height 10
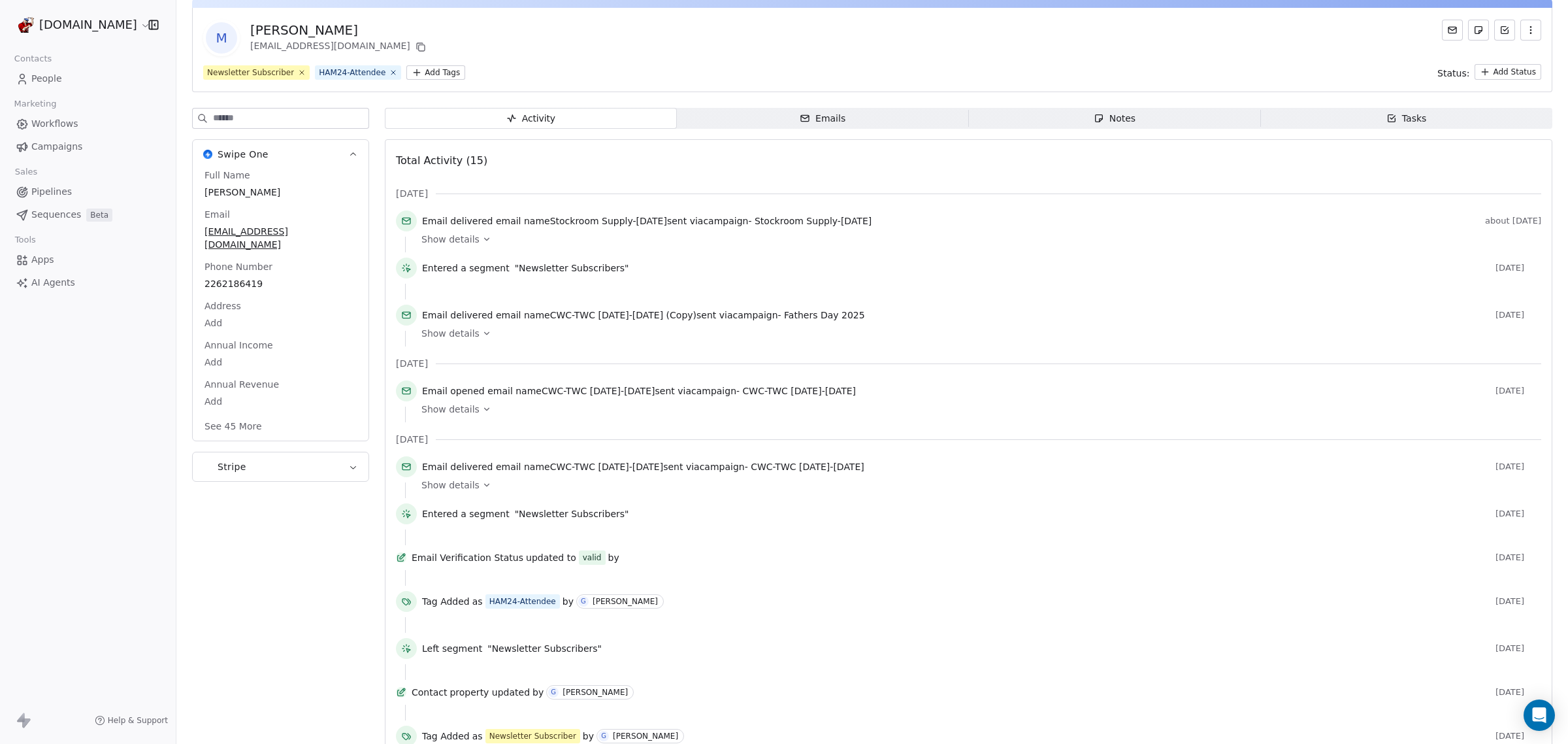
scroll to position [81, 0]
